Goal: Transaction & Acquisition: Download file/media

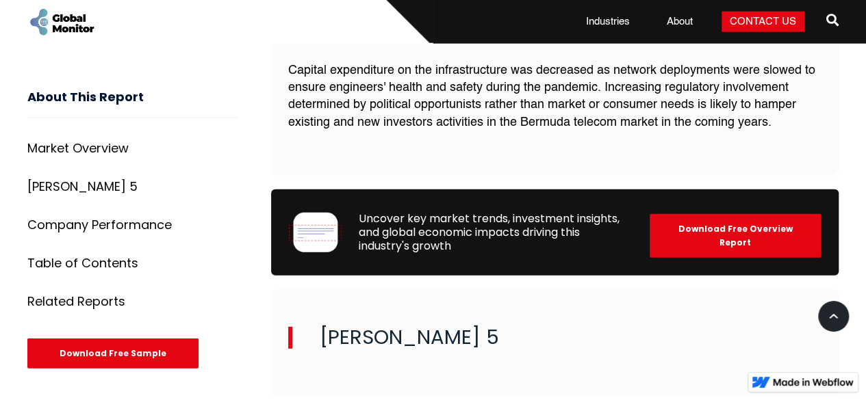
scroll to position [1711, 0]
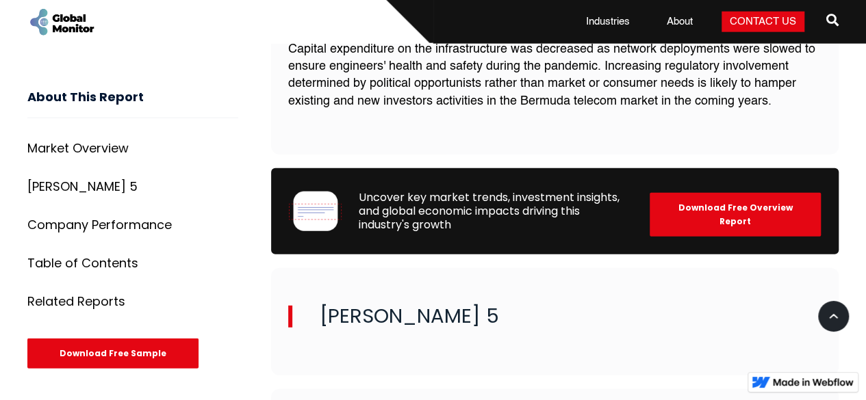
click at [710, 210] on div "Download Free Overview Report" at bounding box center [735, 215] width 171 height 44
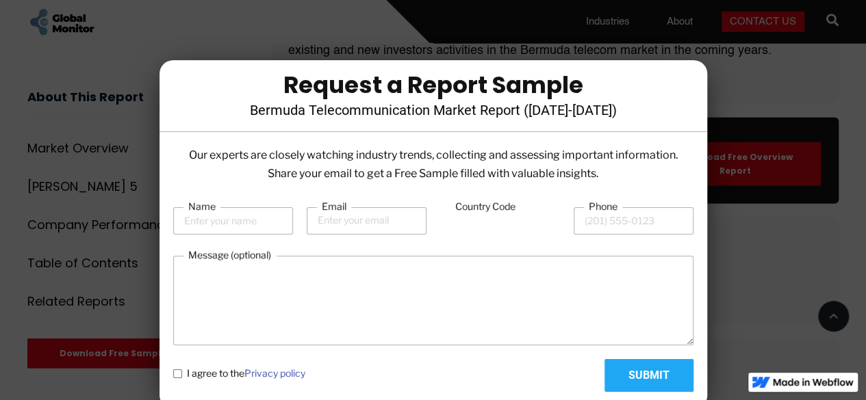
scroll to position [1780, 0]
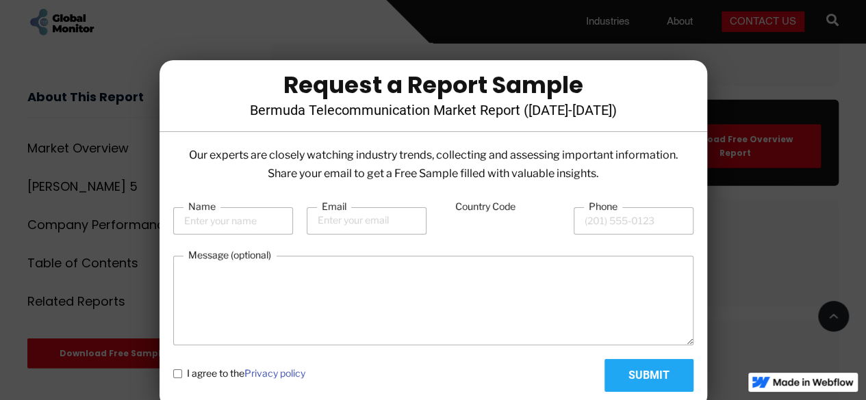
click at [784, 263] on div at bounding box center [433, 200] width 866 height 400
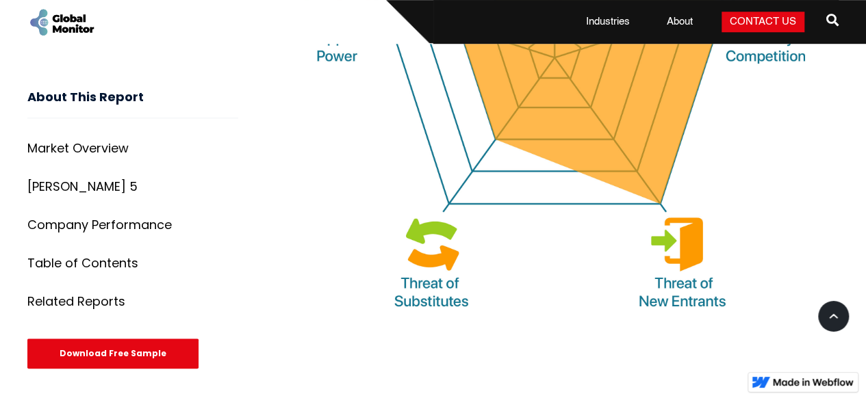
scroll to position [5818, 0]
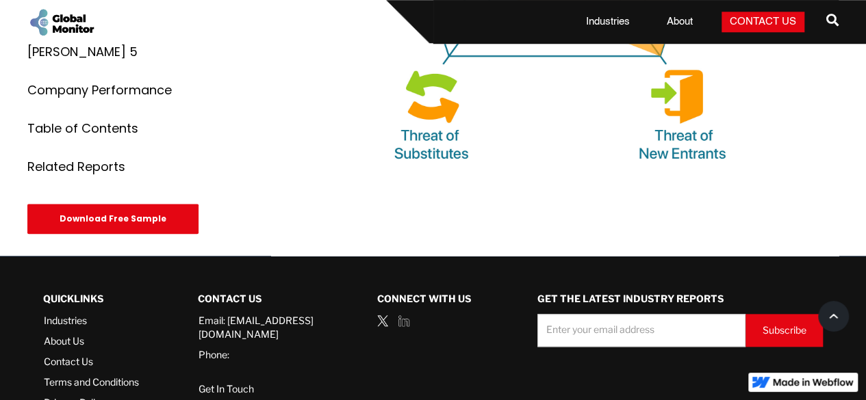
click at [163, 204] on div "Download Free Sample" at bounding box center [112, 219] width 171 height 30
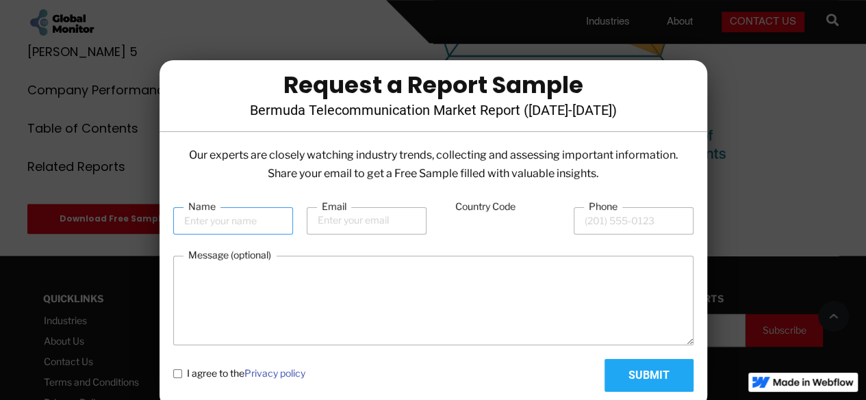
click at [257, 222] on input "Name" at bounding box center [233, 220] width 120 height 27
type input "Diangelly"
click at [350, 217] on input "Email" at bounding box center [367, 220] width 120 height 27
type input "[PERSON_NAME]"
click at [588, 218] on input "Phone" at bounding box center [634, 220] width 120 height 27
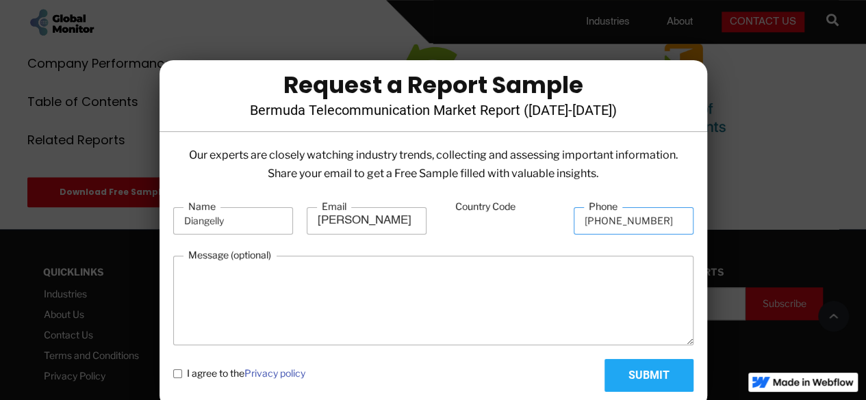
scroll to position [5868, 0]
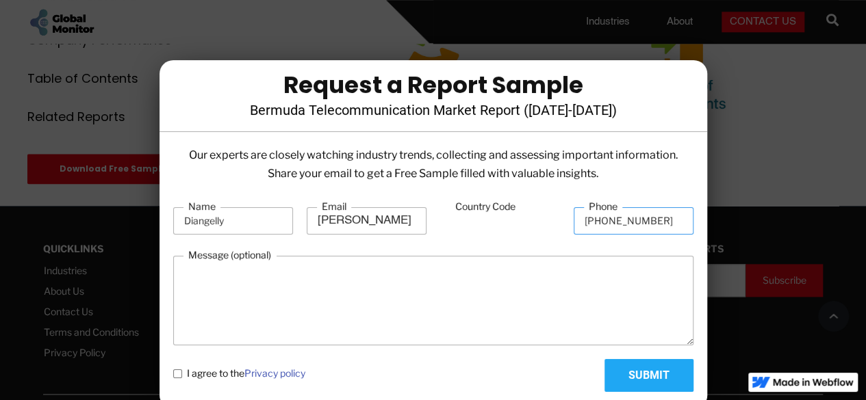
type input "[PHONE_NUMBER]"
click at [181, 376] on label "I agree to the Privacy policy" at bounding box center [239, 374] width 132 height 14
click at [180, 372] on policy "I agree to the Privacy policy" at bounding box center [177, 374] width 9 height 9
checkbox policy "true"
click at [649, 379] on input "Submit" at bounding box center [648, 375] width 89 height 33
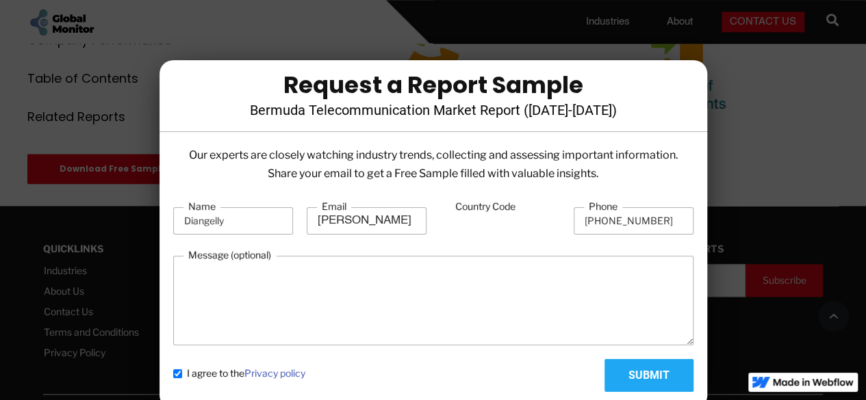
click at [489, 229] on input "Country Code" at bounding box center [500, 222] width 120 height 26
click at [485, 226] on input "Country Code" at bounding box center [500, 222] width 120 height 26
click at [476, 222] on input "Country Code" at bounding box center [500, 222] width 120 height 26
drag, startPoint x: 461, startPoint y: 220, endPoint x: 445, endPoint y: 216, distance: 16.9
click at [461, 220] on input "Country Code" at bounding box center [500, 222] width 120 height 26
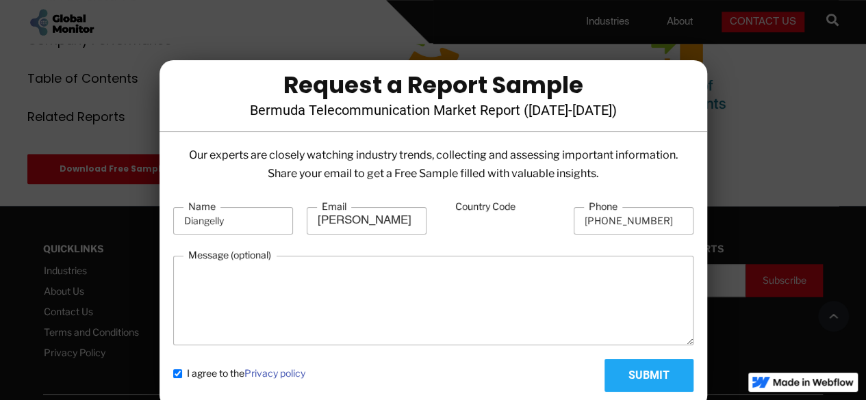
click at [445, 216] on input "Country Code" at bounding box center [500, 222] width 120 height 26
drag, startPoint x: 445, startPoint y: 222, endPoint x: 453, endPoint y: 235, distance: 14.8
click at [445, 222] on input "Country Code" at bounding box center [500, 222] width 120 height 26
click at [460, 251] on form "Name Diangelly Email Singh Country Code Phone [PHONE_NUMBER] Message (optional)…" at bounding box center [433, 296] width 520 height 192
click at [476, 227] on input "Country Code" at bounding box center [500, 222] width 120 height 26
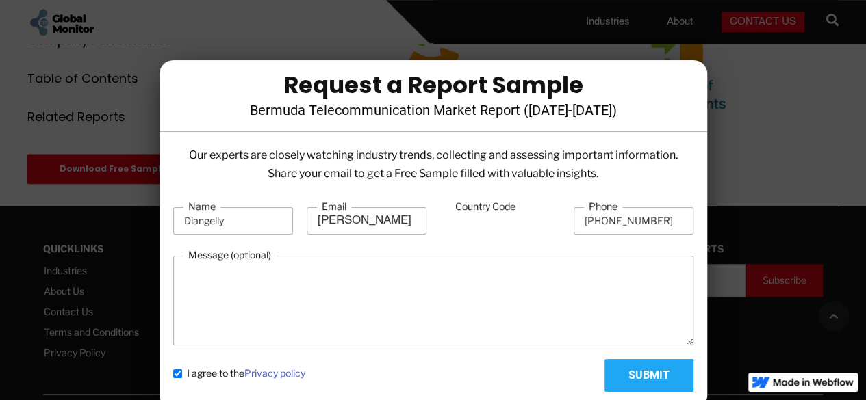
click at [476, 227] on input "Country Code" at bounding box center [500, 222] width 120 height 26
click at [477, 227] on input "Country Code" at bounding box center [500, 222] width 120 height 26
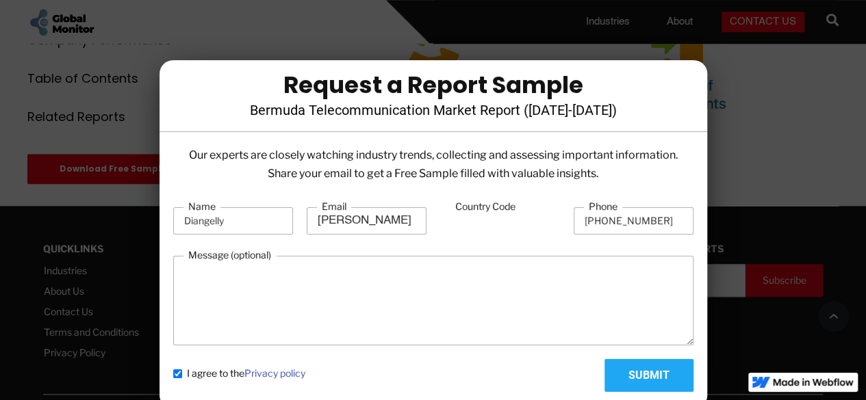
click at [477, 227] on input "Country Code" at bounding box center [500, 222] width 120 height 26
click at [478, 227] on input "Country Code" at bounding box center [500, 222] width 120 height 26
click at [478, 225] on input "Country Code" at bounding box center [500, 222] width 120 height 26
click at [476, 224] on input "Country Code" at bounding box center [500, 222] width 120 height 26
click at [476, 224] on input "77" at bounding box center [500, 222] width 120 height 26
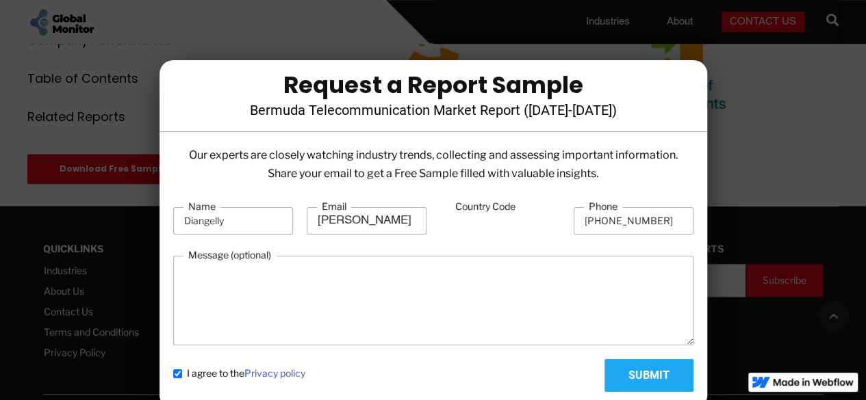
click at [476, 224] on input "77" at bounding box center [500, 222] width 120 height 26
click at [476, 224] on input "7" at bounding box center [500, 222] width 120 height 26
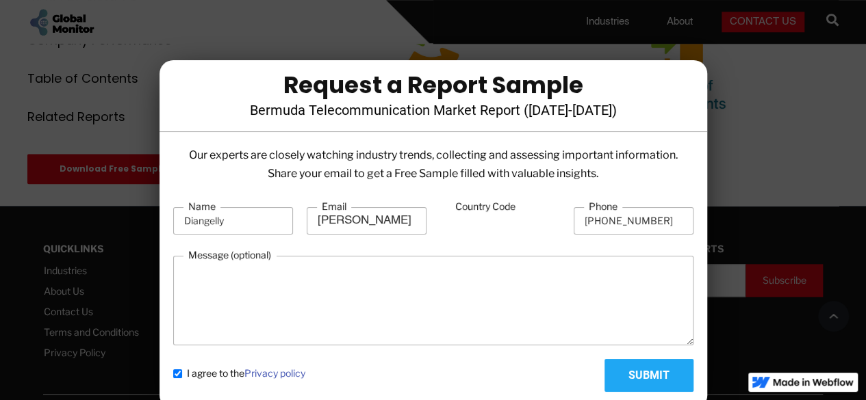
click at [476, 224] on input "7" at bounding box center [500, 222] width 120 height 26
type input "777"
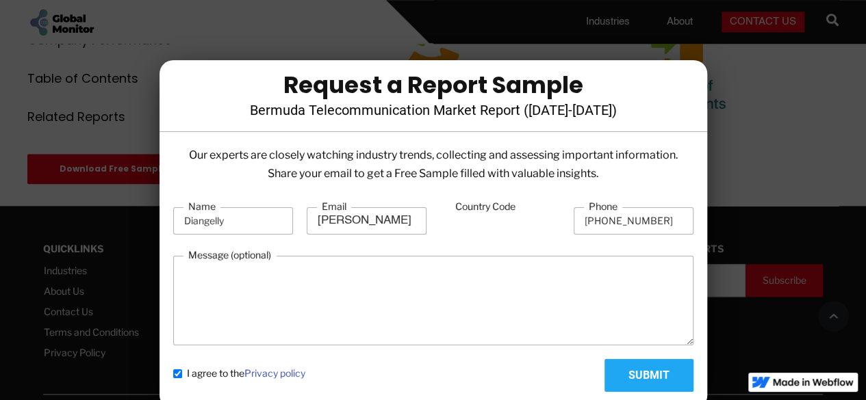
click at [631, 371] on input "Submit" at bounding box center [648, 375] width 89 height 33
type input "Please wait..."
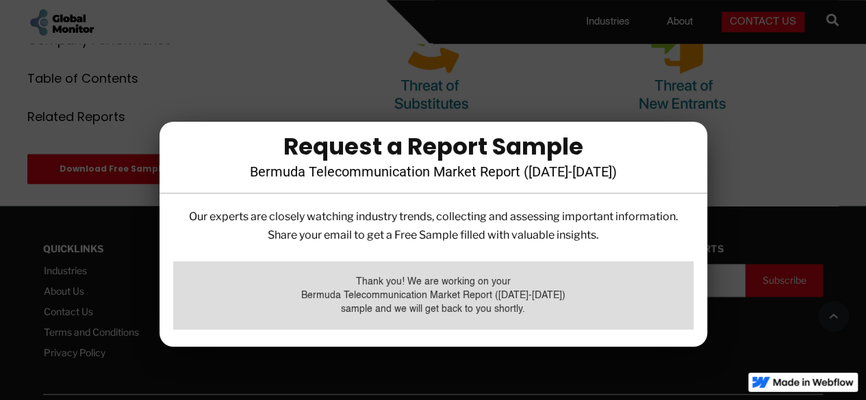
click at [728, 151] on div at bounding box center [433, 200] width 866 height 400
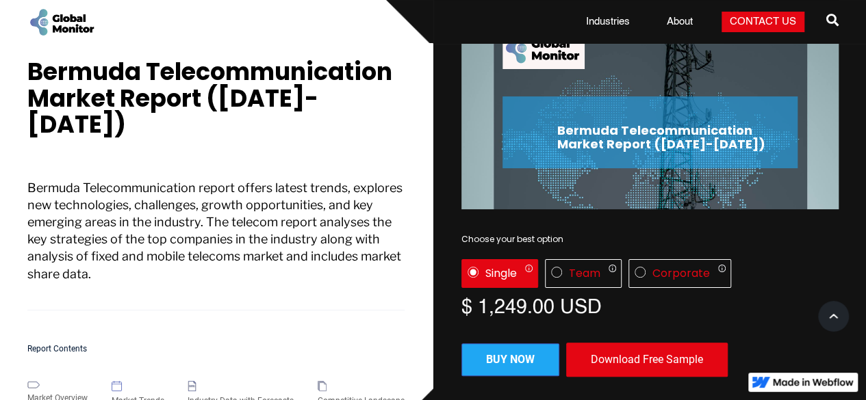
scroll to position [0, 0]
